Goal: Task Accomplishment & Management: Use online tool/utility

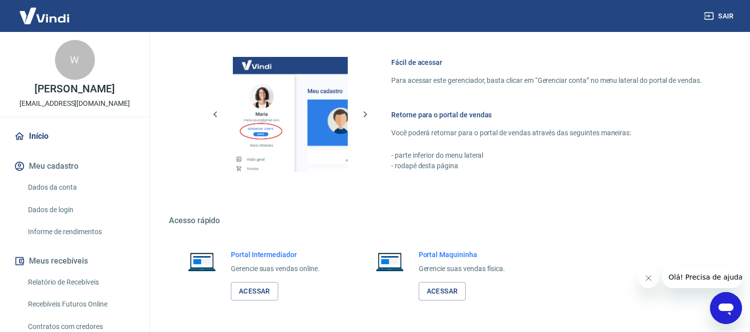
scroll to position [457, 0]
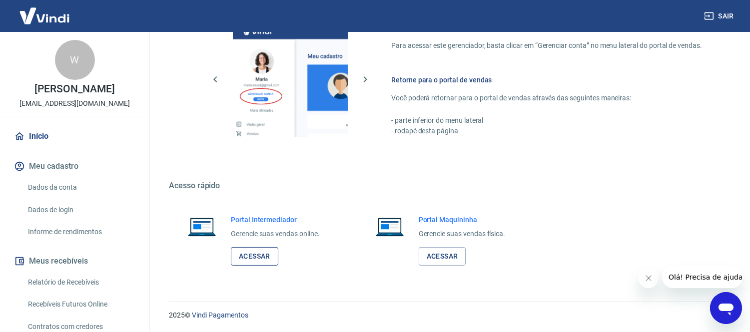
click at [260, 262] on link "Acessar" at bounding box center [254, 256] width 47 height 18
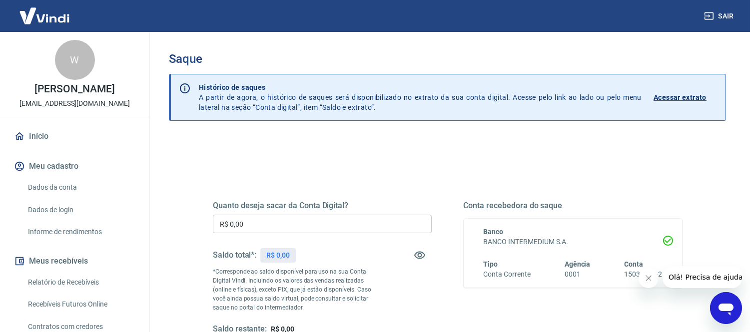
click at [171, 179] on div "Quanto deseja sacar da Conta Digital? R$ 0,00 ​ Saldo total*: R$ 0,00 *Correspo…" at bounding box center [447, 315] width 557 height 357
